Goal: Task Accomplishment & Management: Use online tool/utility

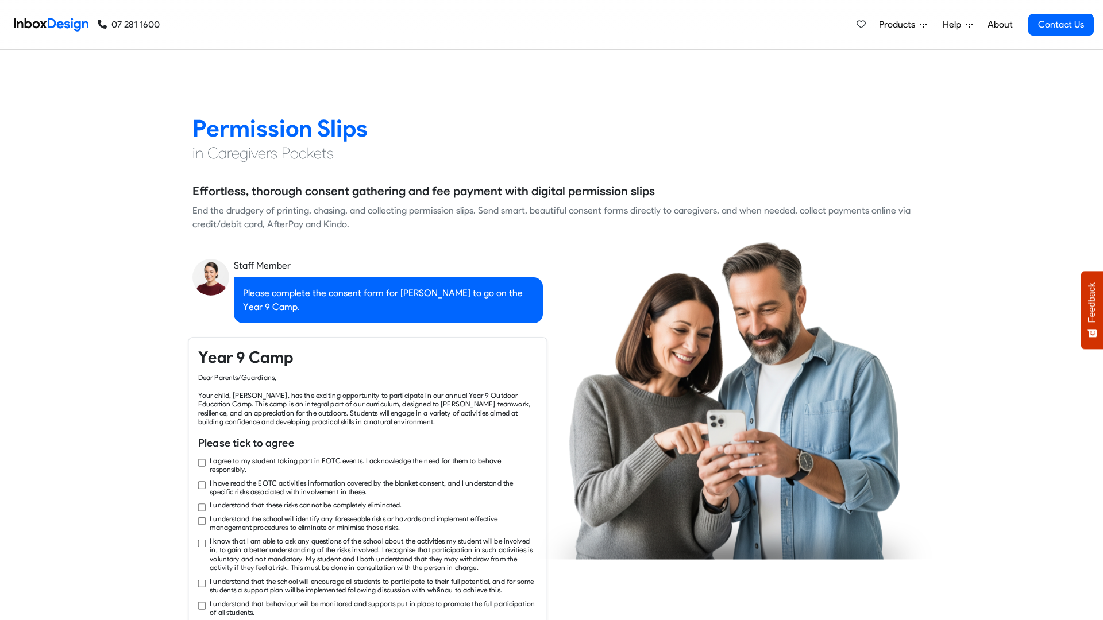
checkbox input "true"
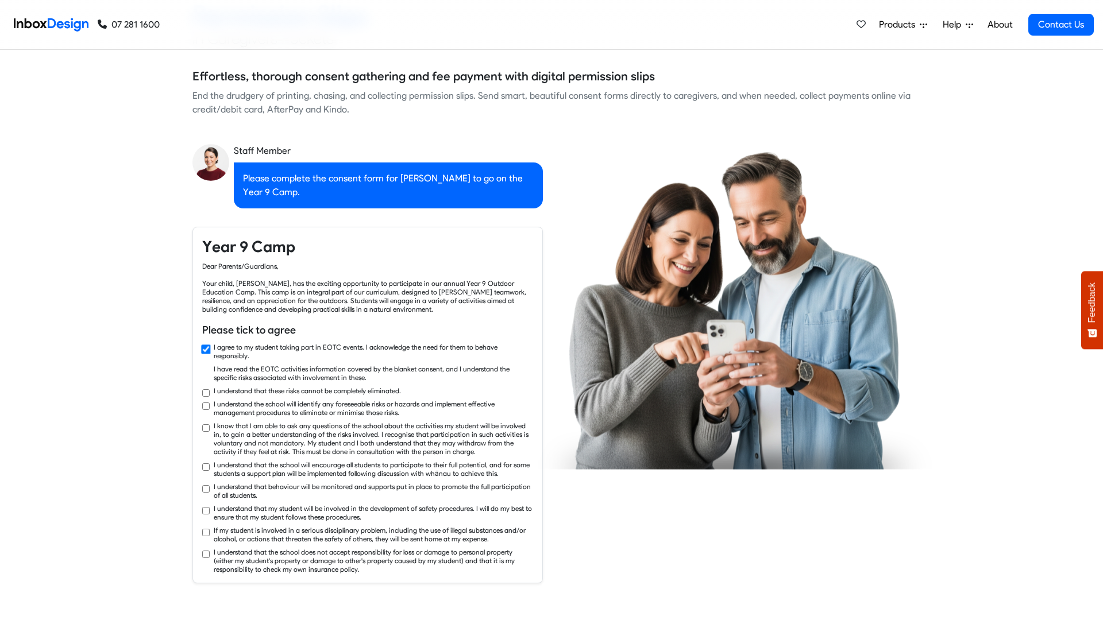
checkbox input "true"
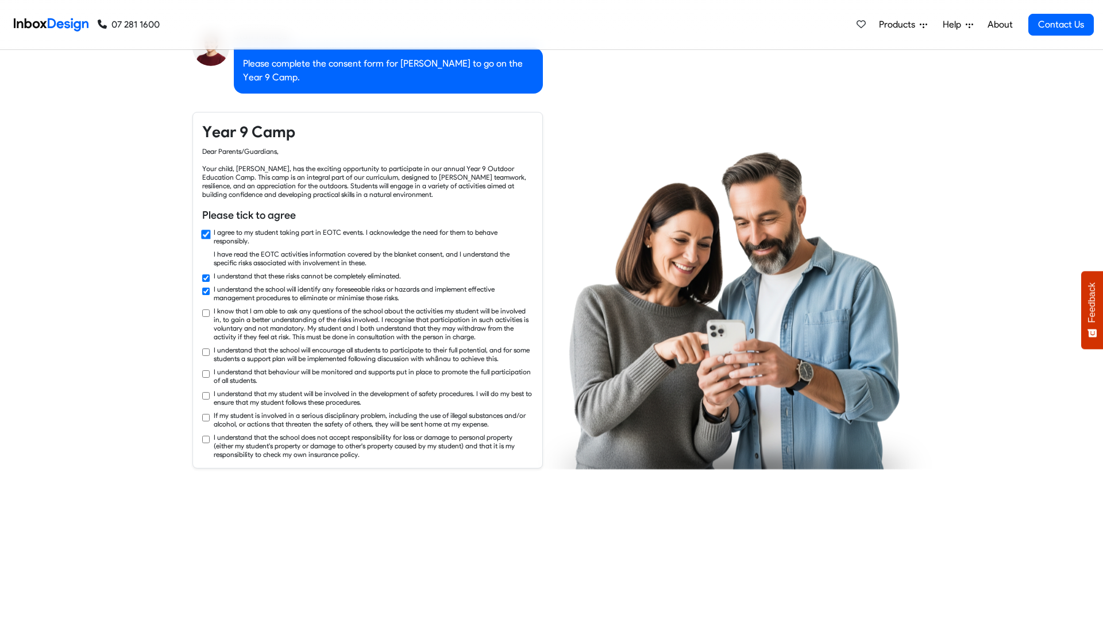
checkbox input "true"
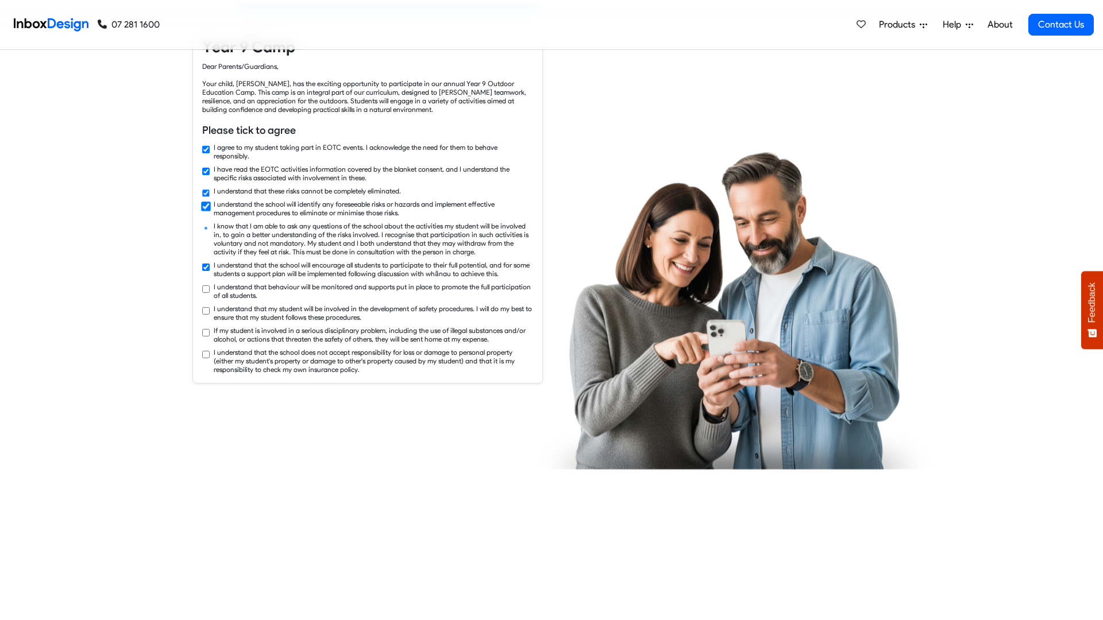
checkbox input "true"
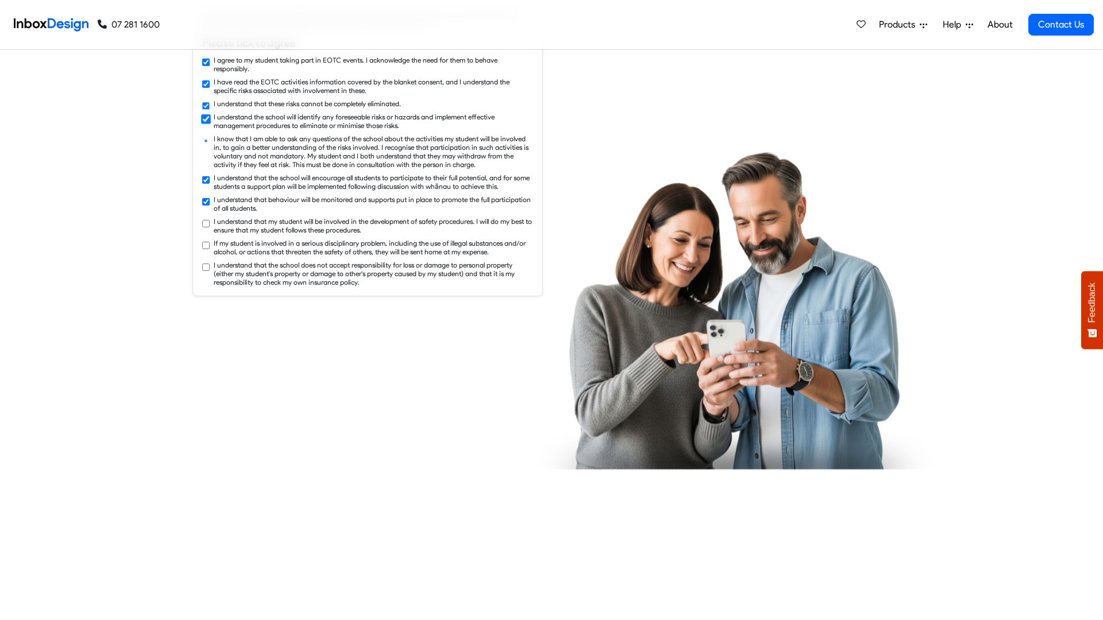
checkbox input "true"
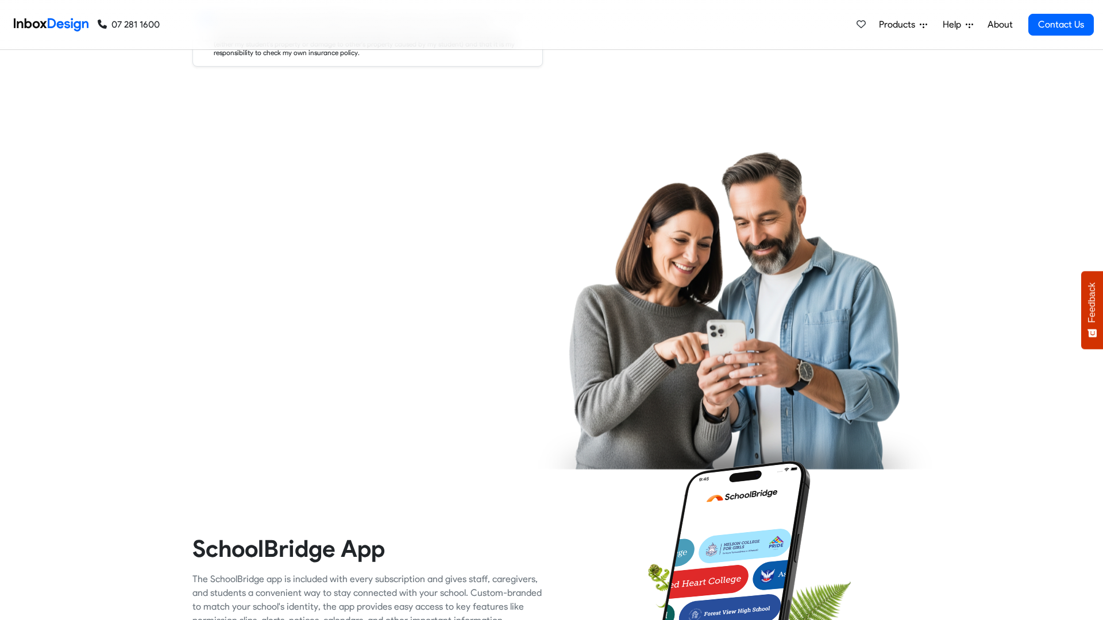
checkbox input "true"
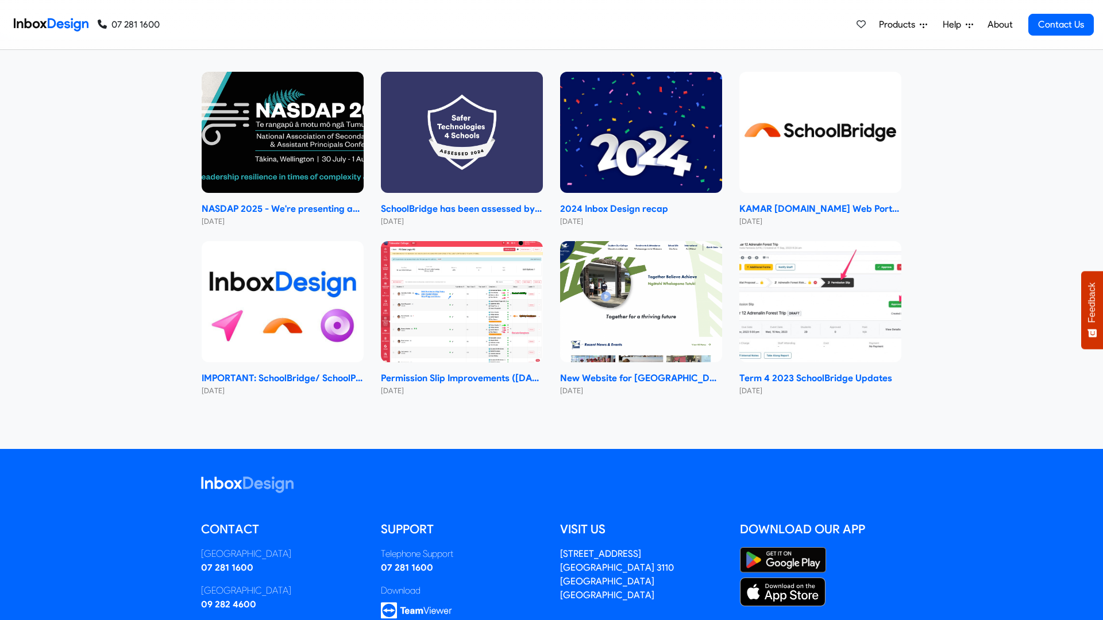
scroll to position [7171, 0]
